Goal: Find specific page/section: Find specific page/section

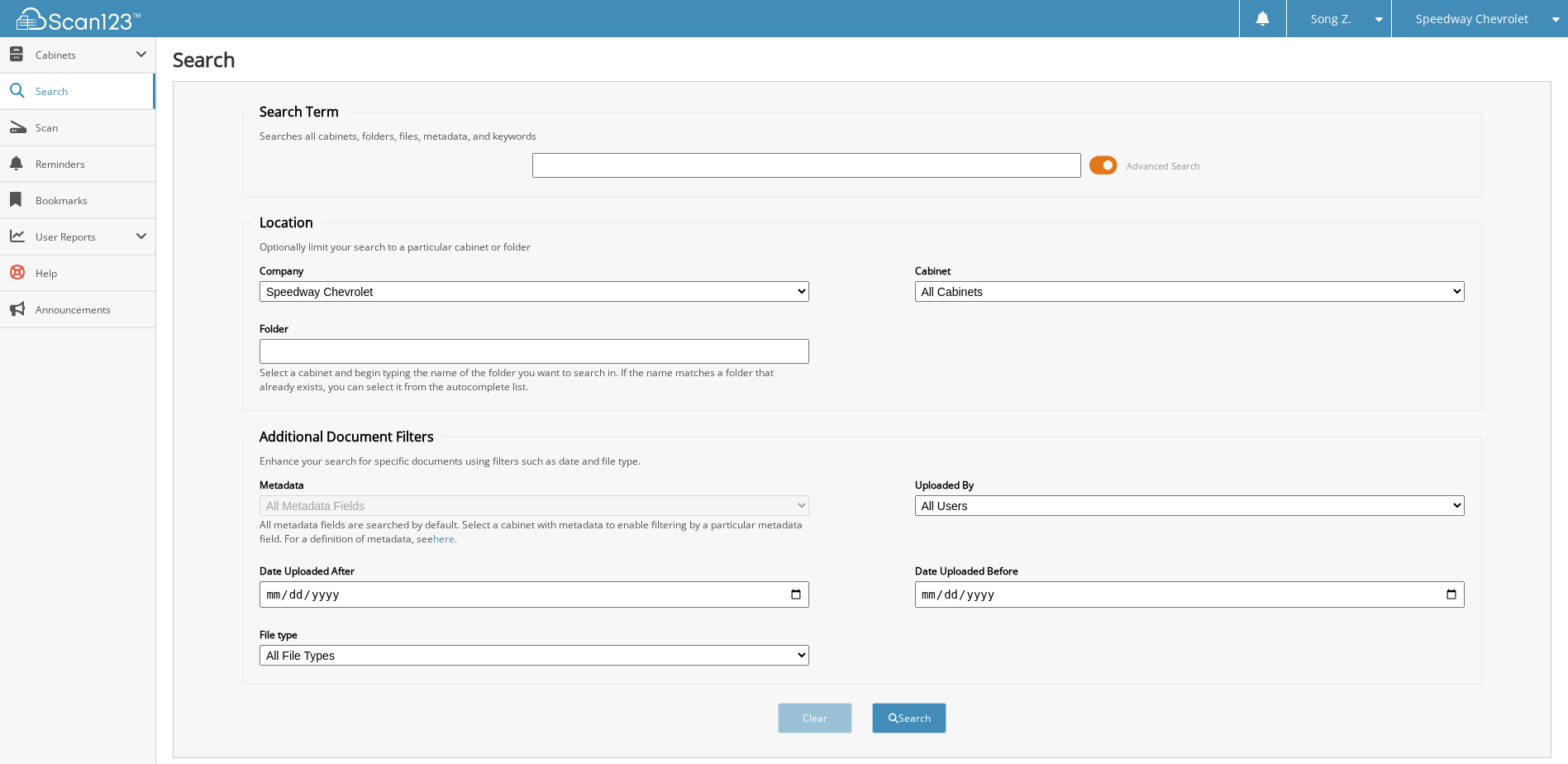
click at [618, 168] on input "text" at bounding box center [807, 166] width 550 height 25
type input "40572"
click at [872, 703] on button "Search" at bounding box center [909, 718] width 74 height 30
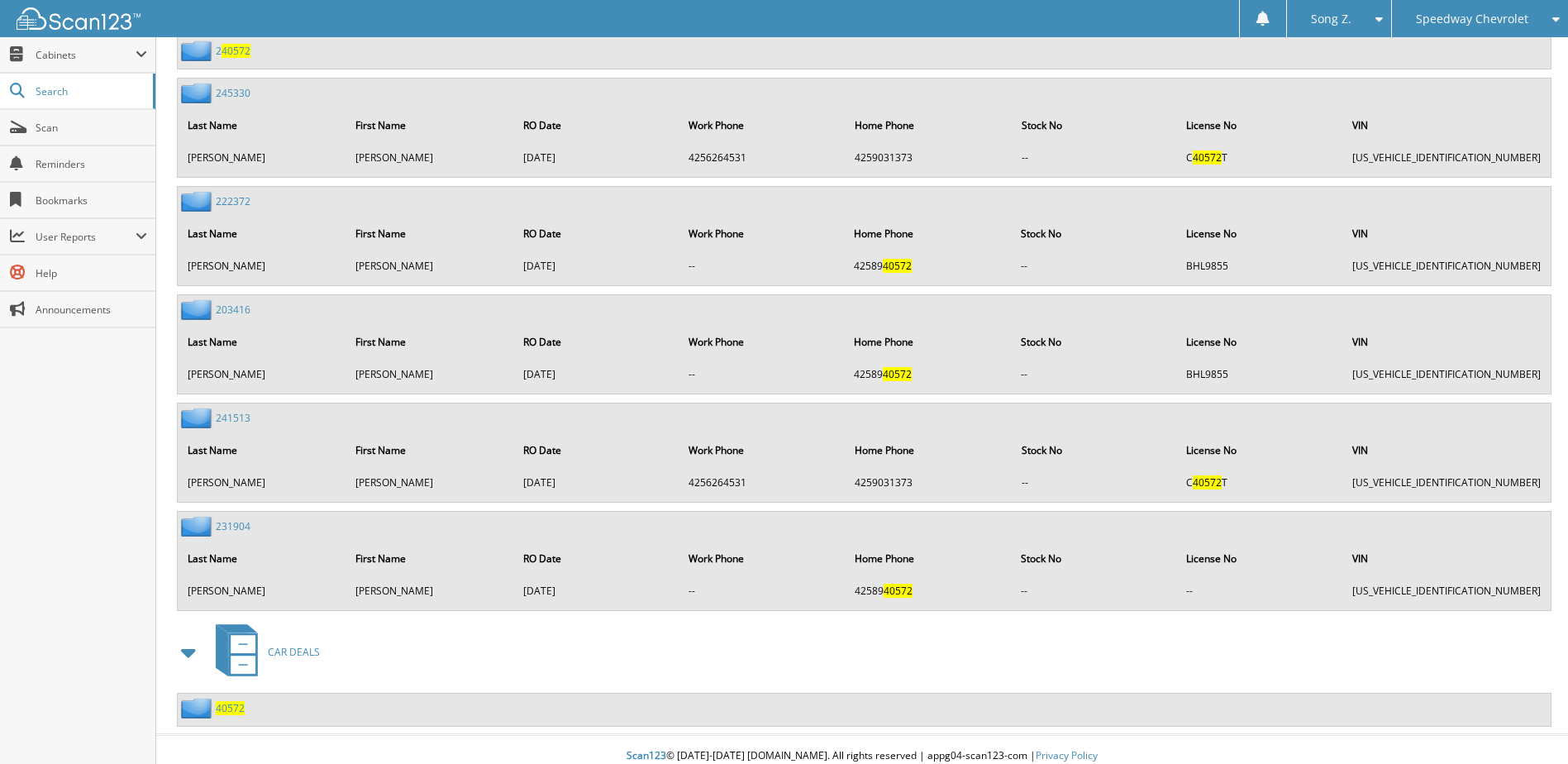
scroll to position [2166, 0]
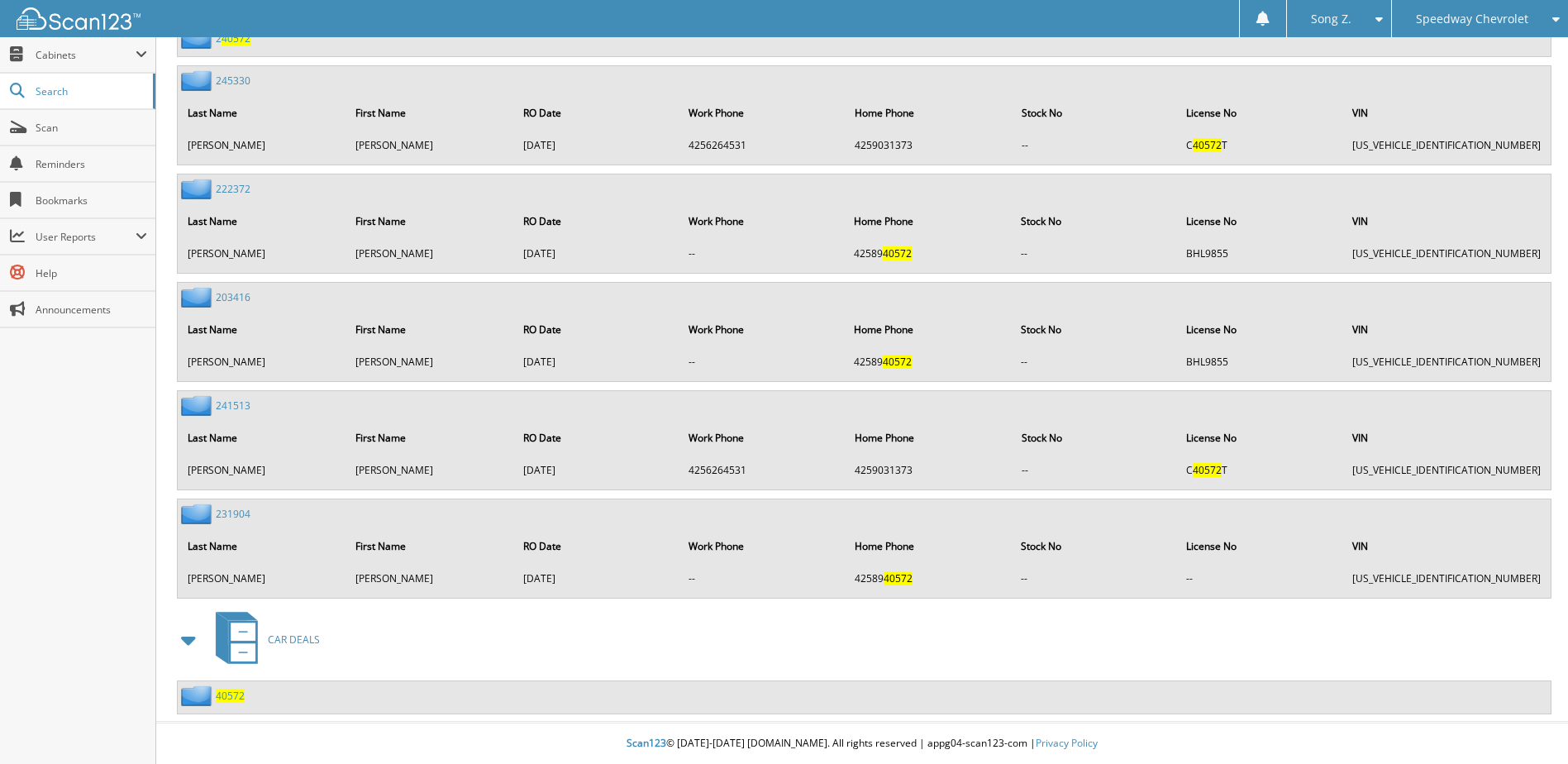
click at [229, 699] on span "40572" at bounding box center [230, 696] width 29 height 14
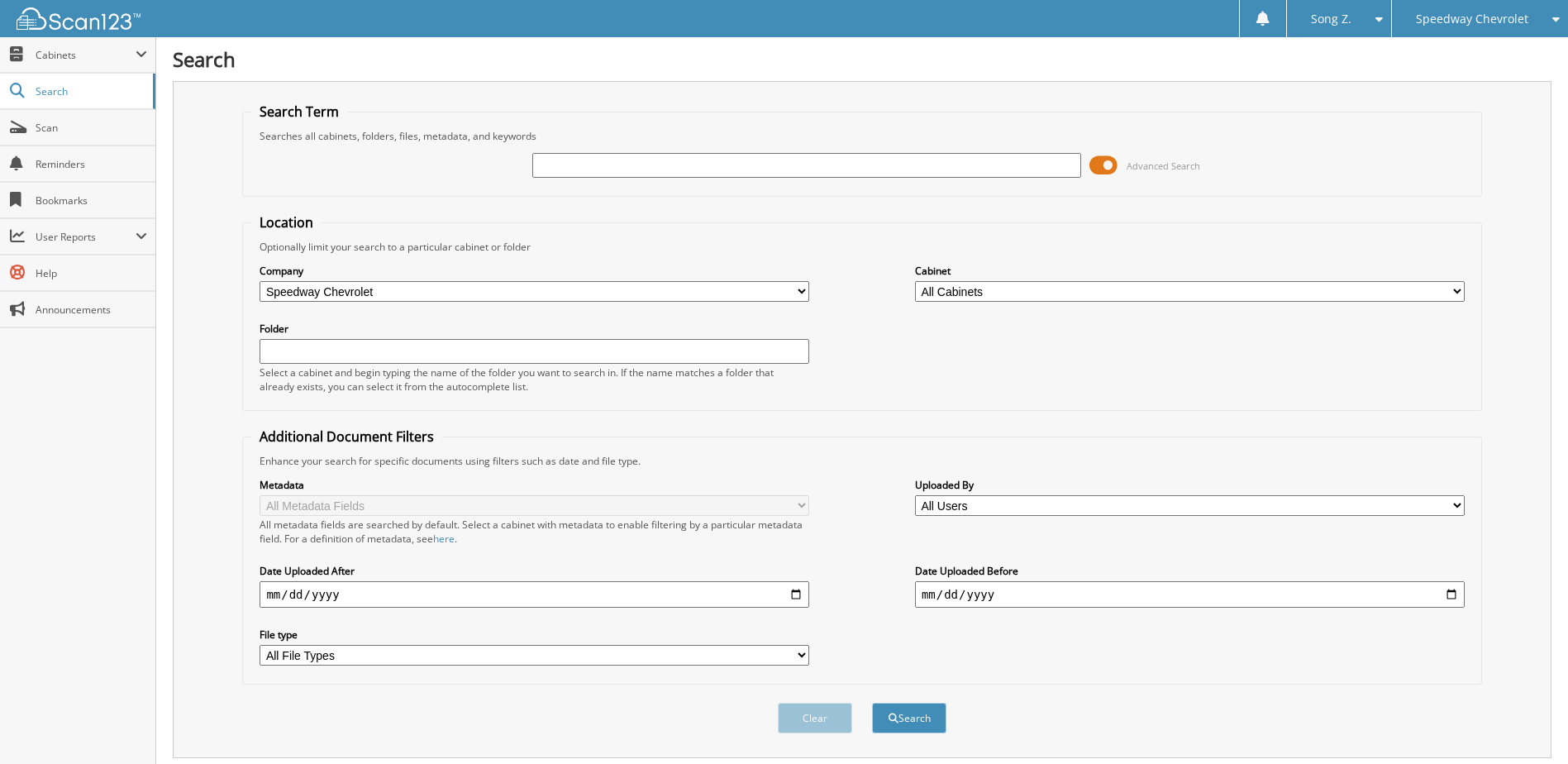
click at [616, 171] on input "text" at bounding box center [807, 166] width 550 height 25
type input "40574"
click at [872, 703] on button "Search" at bounding box center [909, 718] width 74 height 30
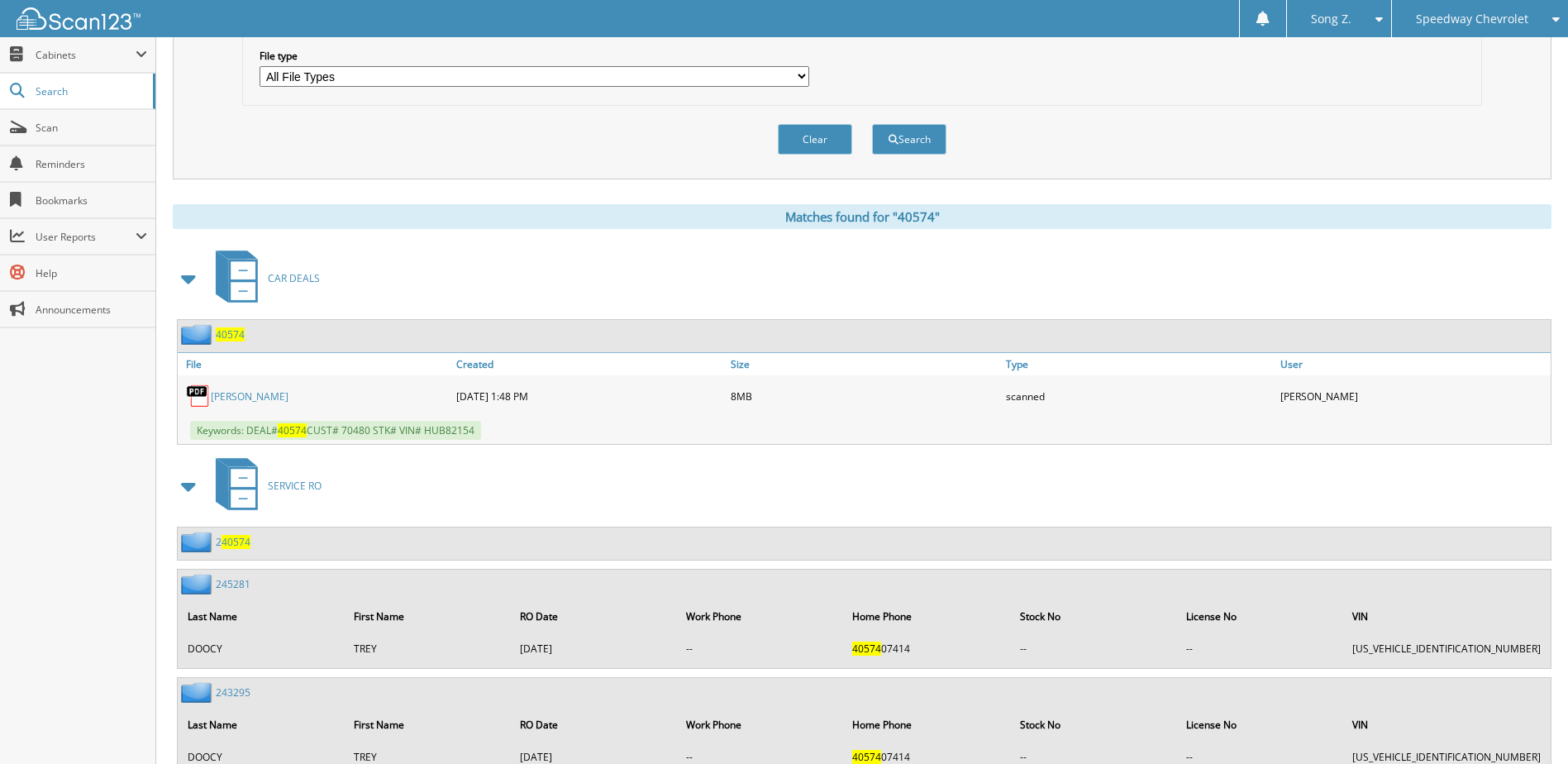
scroll to position [642, 0]
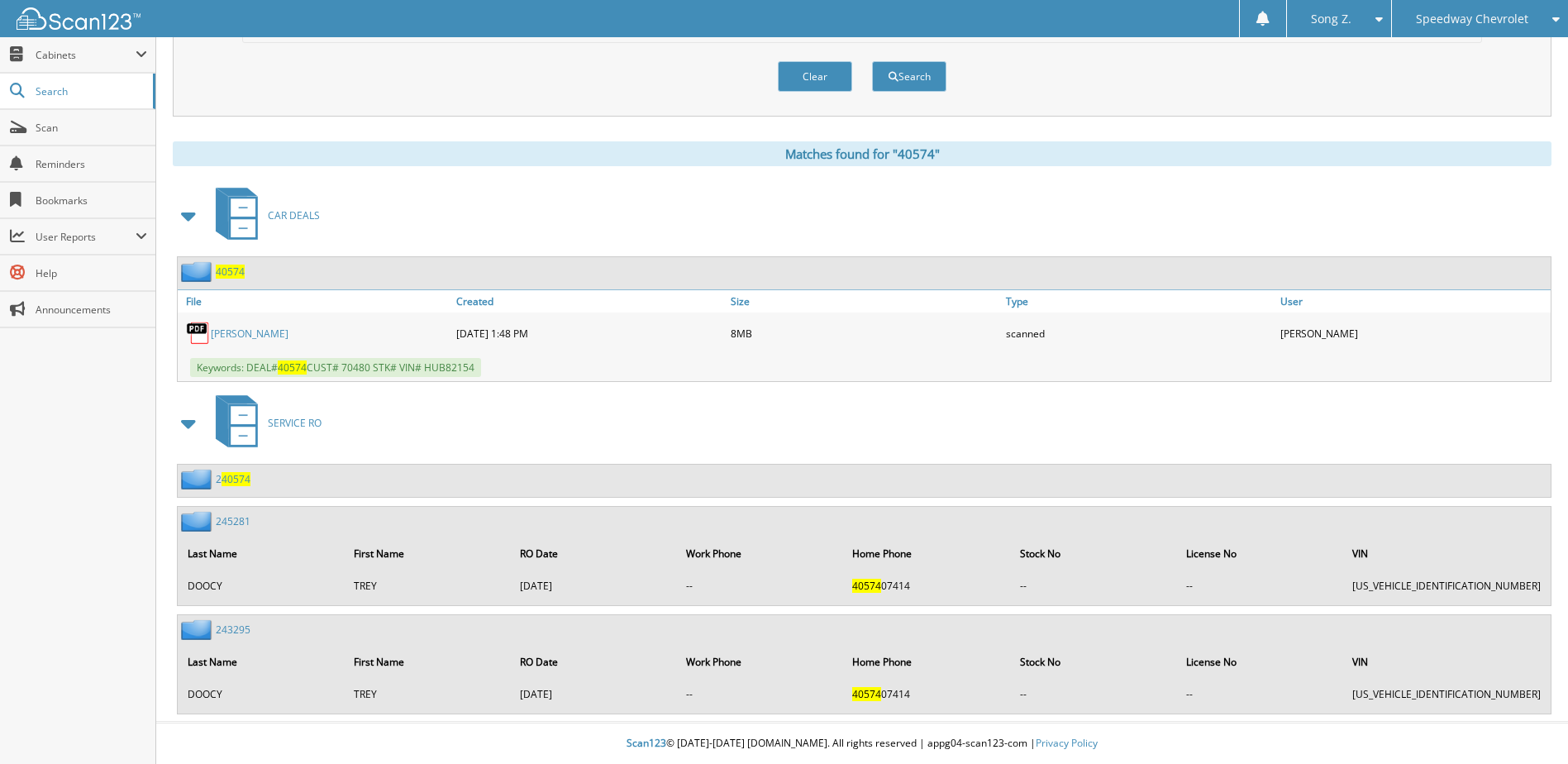
click at [221, 270] on span "40574" at bounding box center [230, 272] width 29 height 14
